Goal: Transaction & Acquisition: Purchase product/service

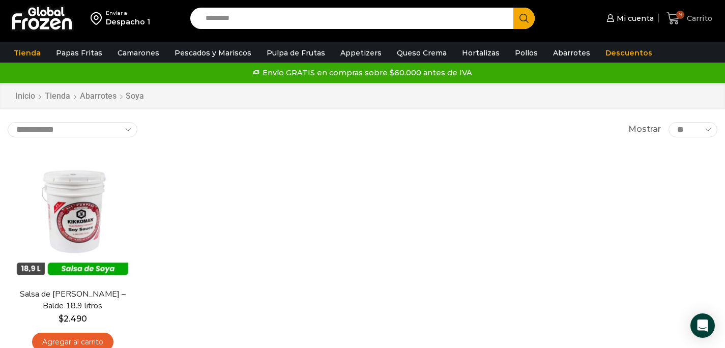
click at [671, 20] on icon at bounding box center [672, 18] width 13 height 12
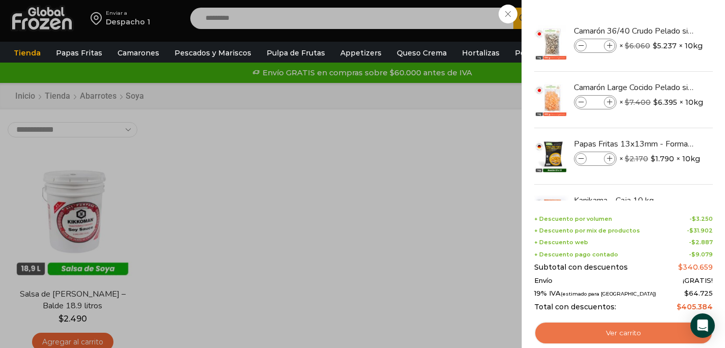
click at [592, 334] on link "Ver carrito" at bounding box center [623, 333] width 179 height 23
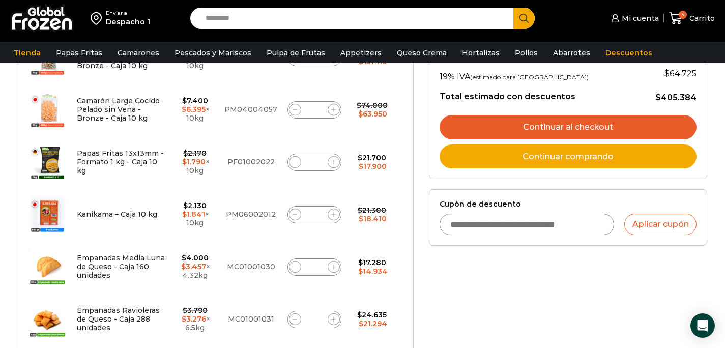
scroll to position [276, 0]
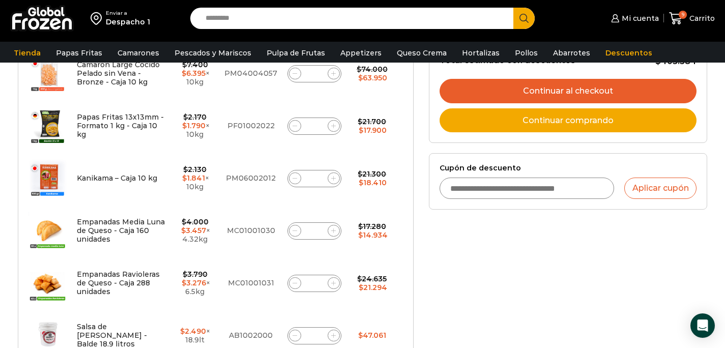
click at [562, 89] on link "Continuar al checkout" at bounding box center [568, 91] width 257 height 24
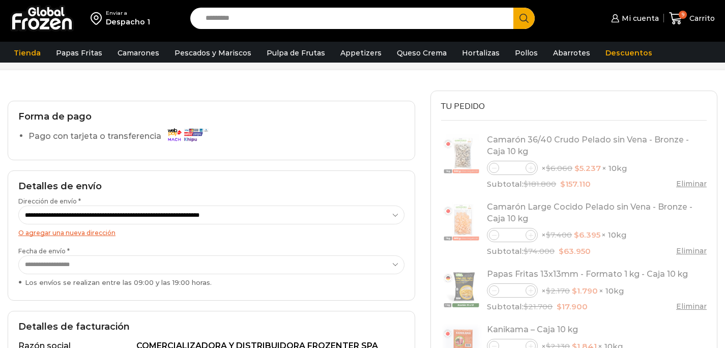
select select "*"
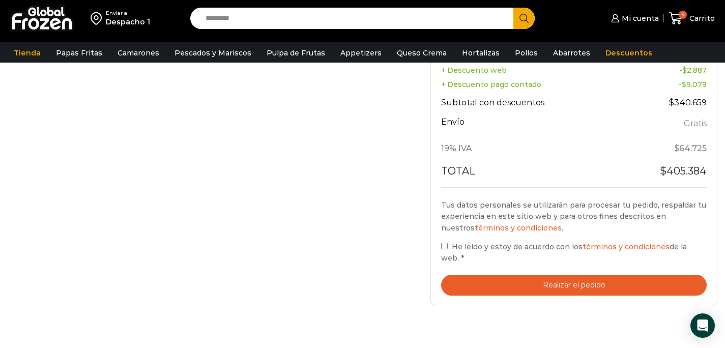
scroll to position [600, 0]
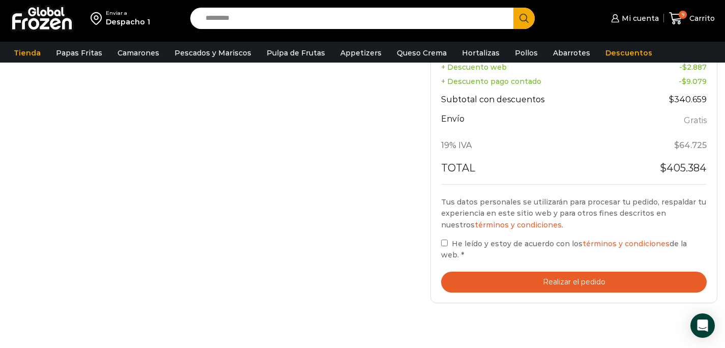
click at [482, 273] on button "Realizar el pedido" at bounding box center [574, 282] width 266 height 21
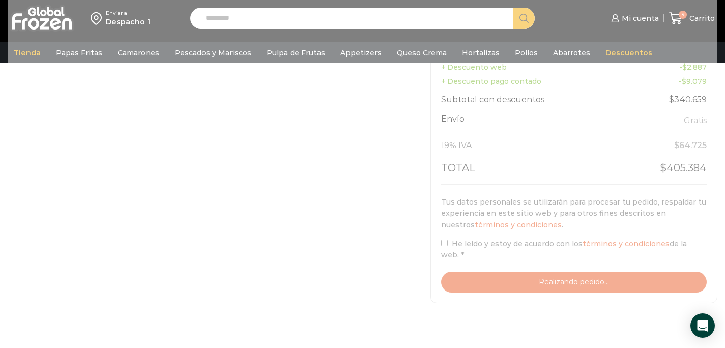
scroll to position [555, 0]
